Goal: Navigation & Orientation: Find specific page/section

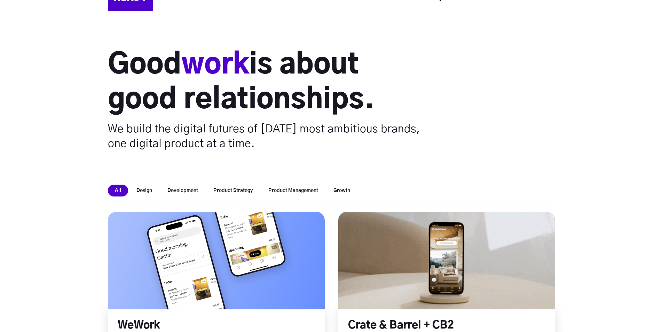
scroll to position [70, 0]
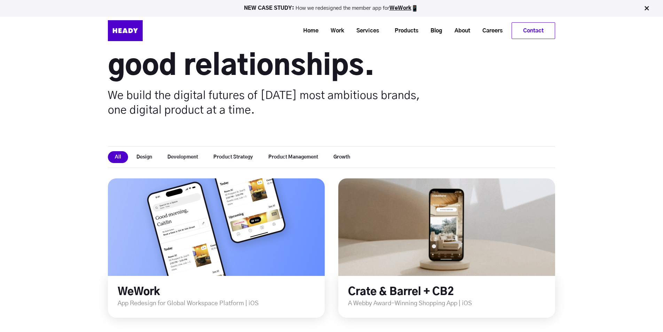
click at [144, 157] on button "Design" at bounding box center [145, 157] width 30 height 12
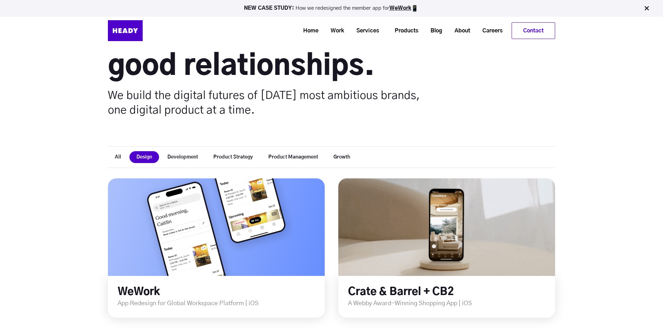
click at [190, 158] on button "Development" at bounding box center [182, 157] width 45 height 12
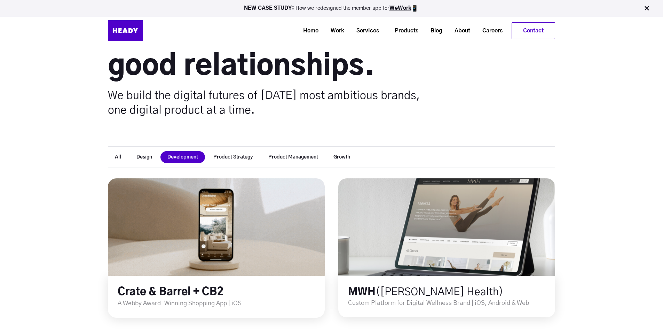
click at [236, 156] on button "Product Strategy" at bounding box center [233, 157] width 54 height 12
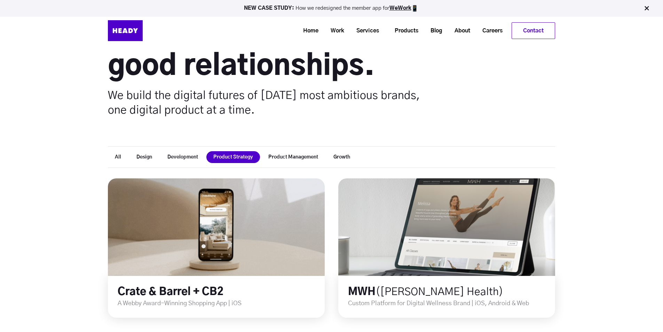
click at [292, 154] on button "Product Management" at bounding box center [293, 157] width 64 height 12
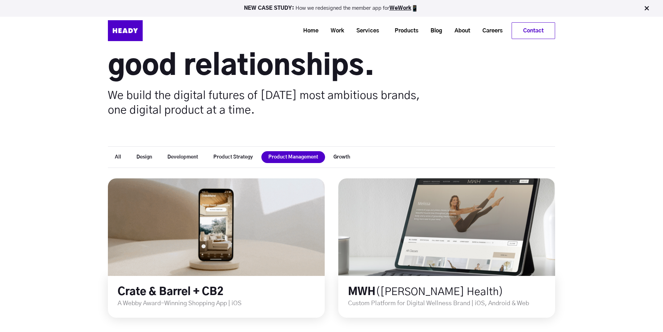
click at [348, 163] on div "All Design Development Product Strategy Product Management Growth" at bounding box center [331, 157] width 447 height 22
click at [345, 156] on button "Growth" at bounding box center [342, 157] width 31 height 12
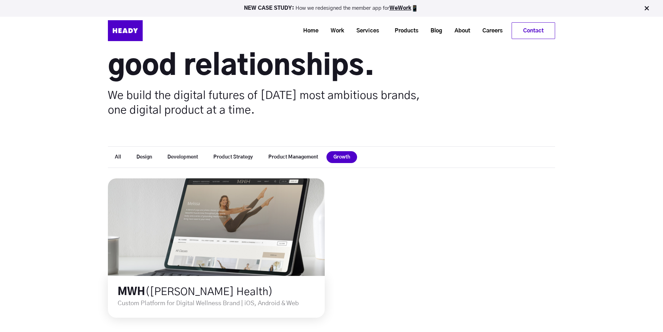
click at [239, 158] on button "Product Strategy" at bounding box center [233, 157] width 54 height 12
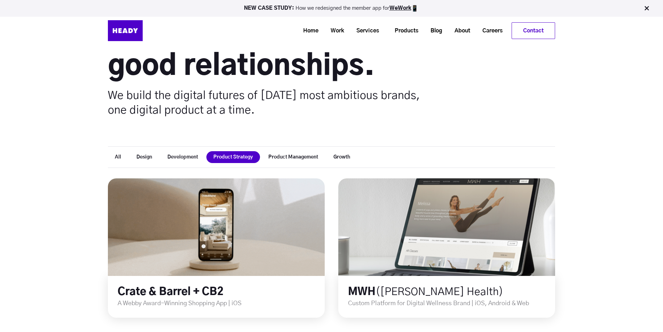
click at [308, 159] on button "Product Management" at bounding box center [293, 157] width 64 height 12
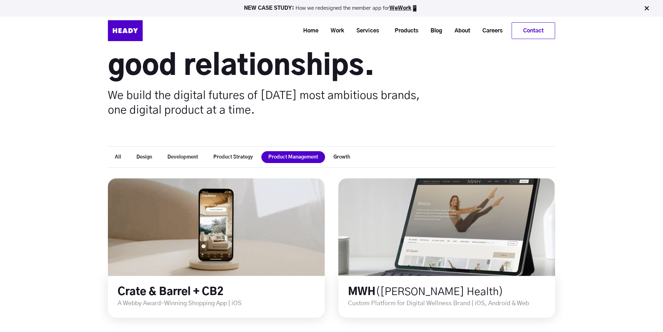
click at [159, 159] on button "Design" at bounding box center [145, 157] width 30 height 12
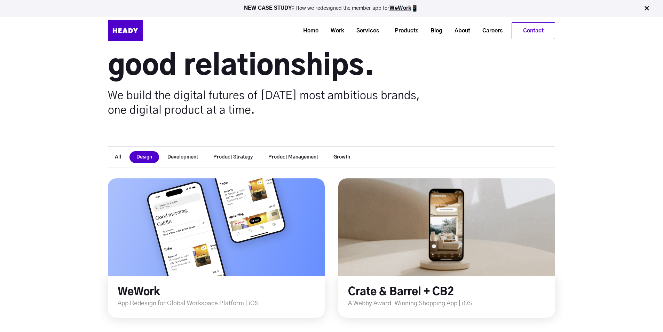
click at [191, 157] on button "Development" at bounding box center [182, 157] width 45 height 12
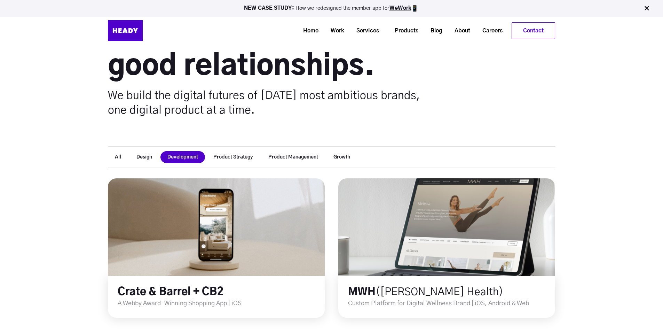
click at [117, 157] on button "All" at bounding box center [118, 157] width 20 height 12
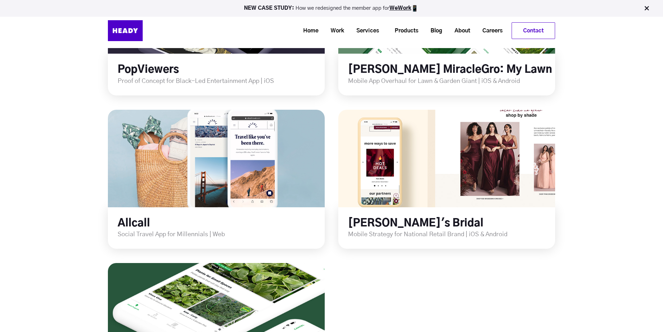
scroll to position [0, 0]
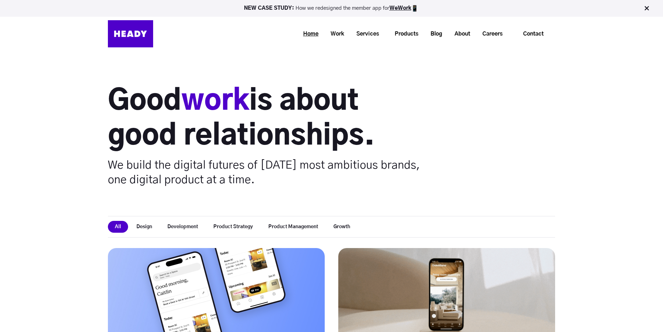
click at [309, 36] on link "Home" at bounding box center [309, 34] width 28 height 13
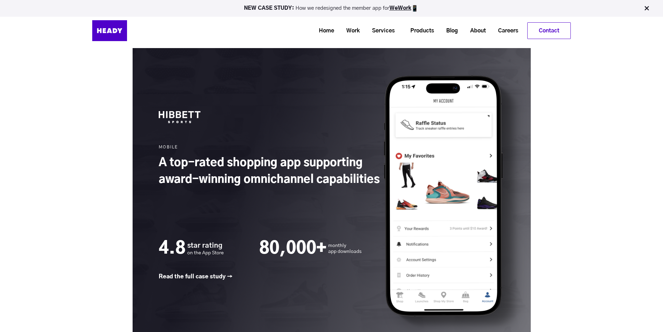
scroll to position [940, 0]
